Goal: Task Accomplishment & Management: Use online tool/utility

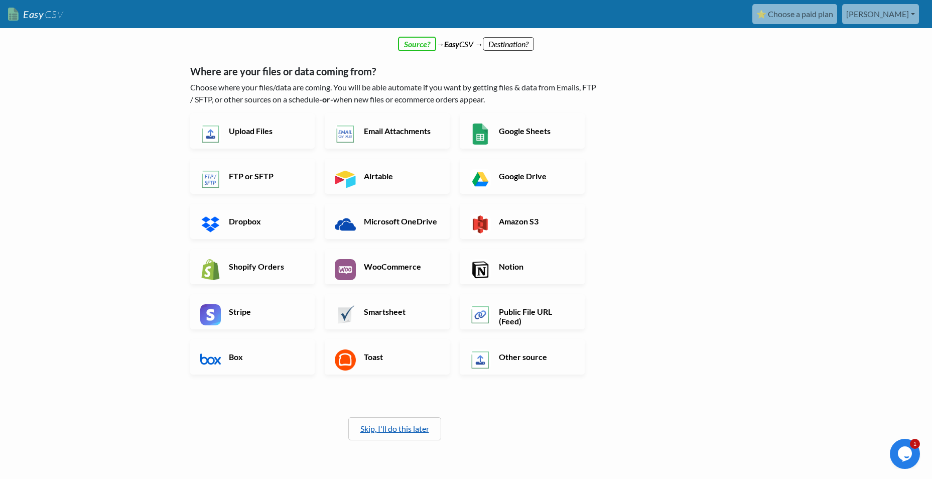
click at [414, 424] on link "Skip, I'll do this later" at bounding box center [395, 429] width 69 height 10
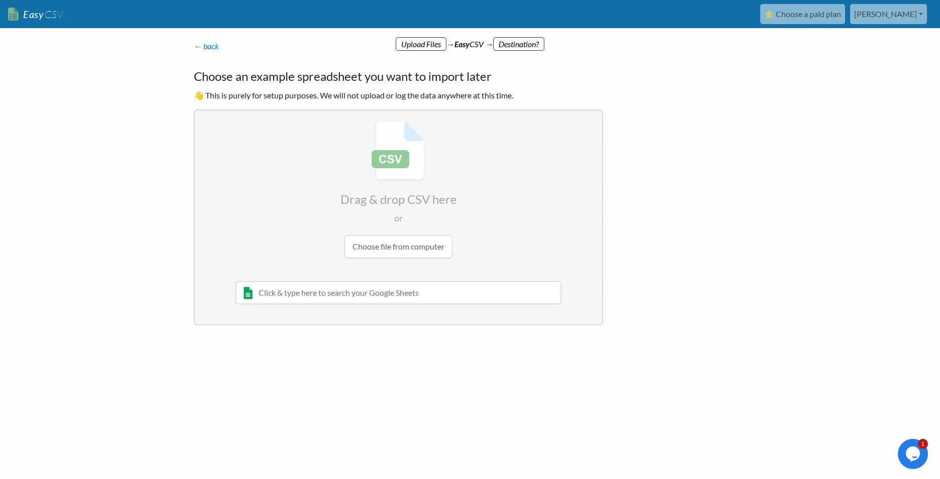
click at [520, 43] on p "← back Thanks for signing up! Set up your Import Flow and Upload Page in 1 minu…" at bounding box center [398, 46] width 409 height 12
click at [437, 43] on p "← back Thanks for signing up! Set up your Import Flow and Upload Page in 1 minu…" at bounding box center [398, 46] width 409 height 12
click at [390, 224] on input "file" at bounding box center [398, 189] width 407 height 158
type input "C:\fakepath\SAMPLE_bulk_create_posts_[DATE].csv"
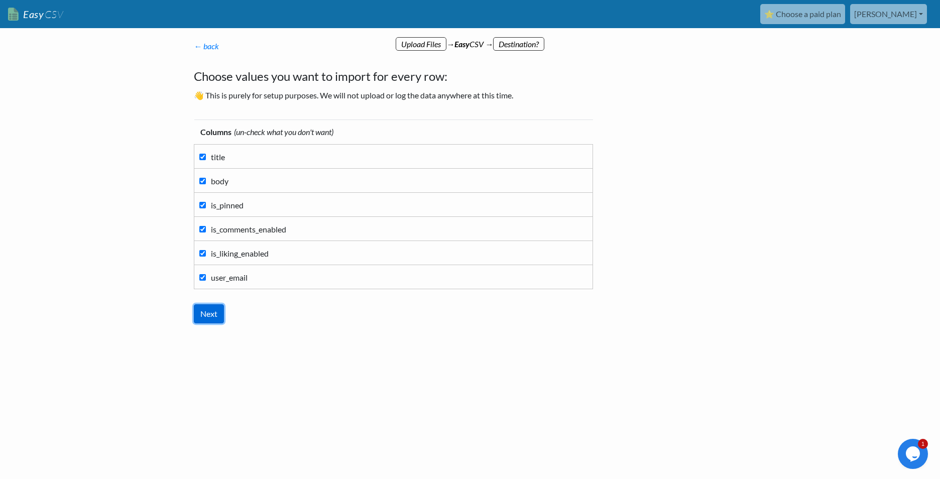
click at [212, 304] on input "Next" at bounding box center [209, 313] width 30 height 19
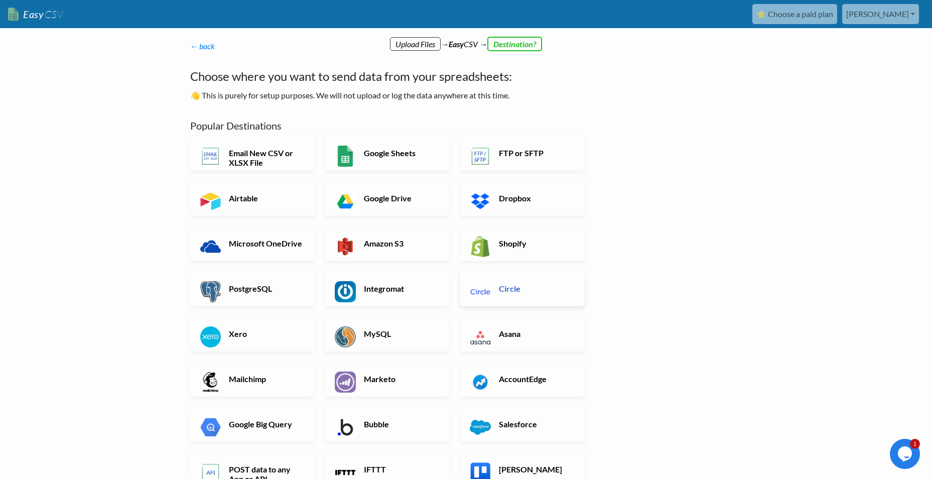
click at [490, 281] on img at bounding box center [480, 291] width 21 height 21
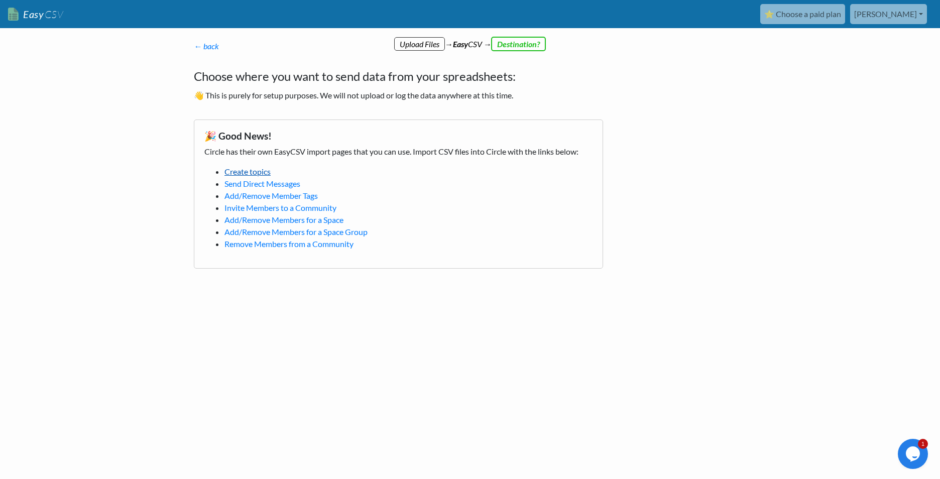
click at [241, 167] on link "Create topics" at bounding box center [247, 172] width 46 height 10
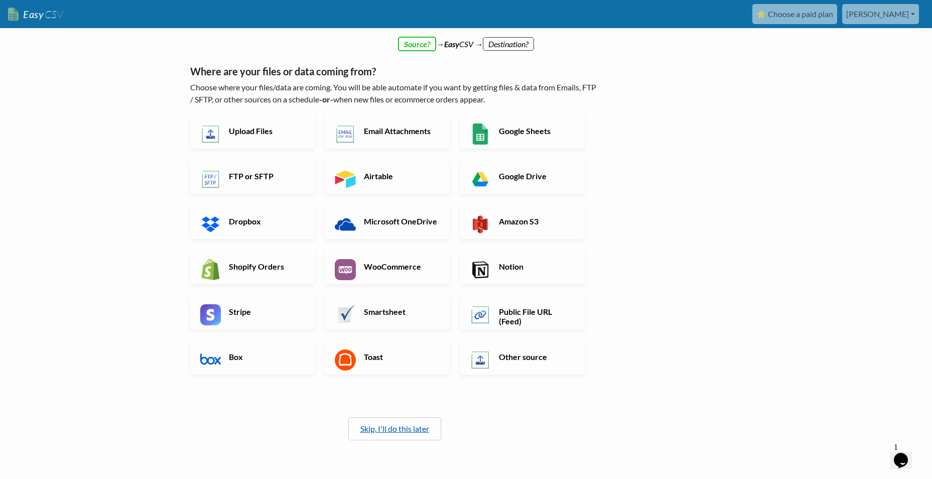
click at [389, 424] on link "Skip, I'll do this later" at bounding box center [395, 429] width 69 height 10
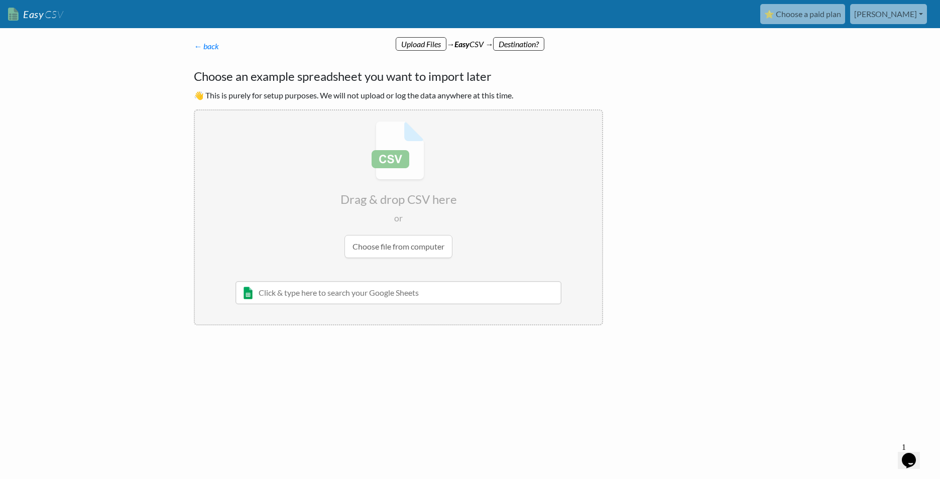
click at [914, 15] on link "[PERSON_NAME]" at bounding box center [888, 14] width 77 height 20
